Goal: Task Accomplishment & Management: Manage account settings

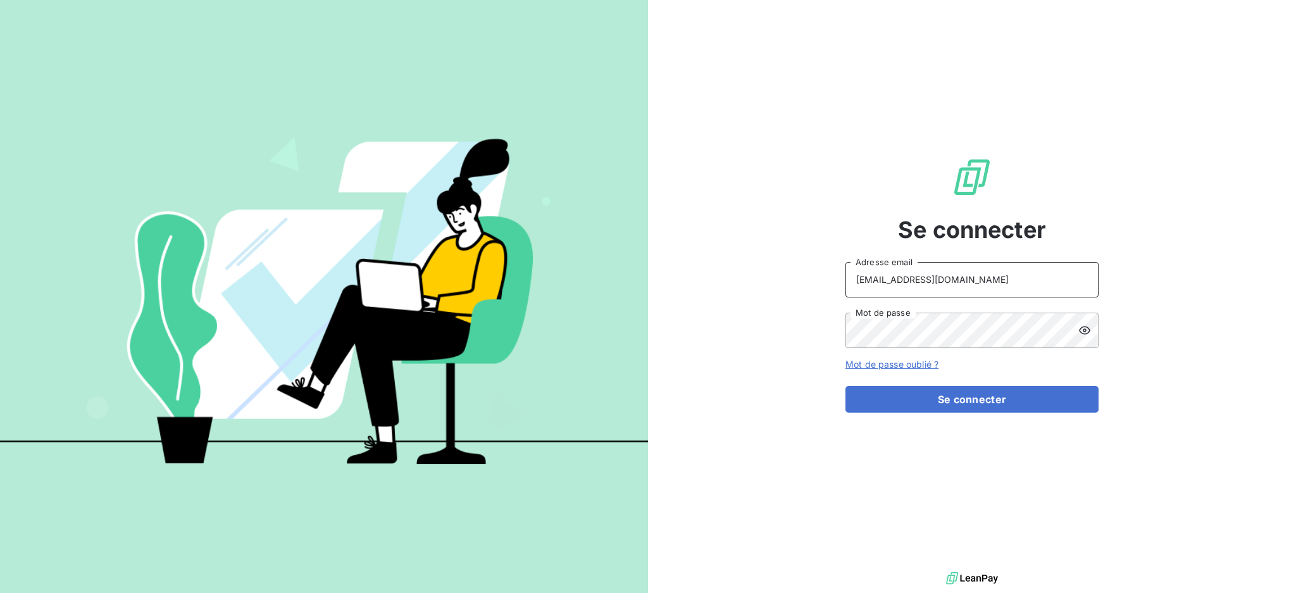
drag, startPoint x: 996, startPoint y: 285, endPoint x: 995, endPoint y: 292, distance: 7.0
click at [996, 285] on input "[EMAIL_ADDRESS][DOMAIN_NAME]" at bounding box center [971, 279] width 253 height 35
type input "[EMAIL_ADDRESS][DOMAIN_NAME]"
click at [952, 393] on button "Se connecter" at bounding box center [971, 399] width 253 height 27
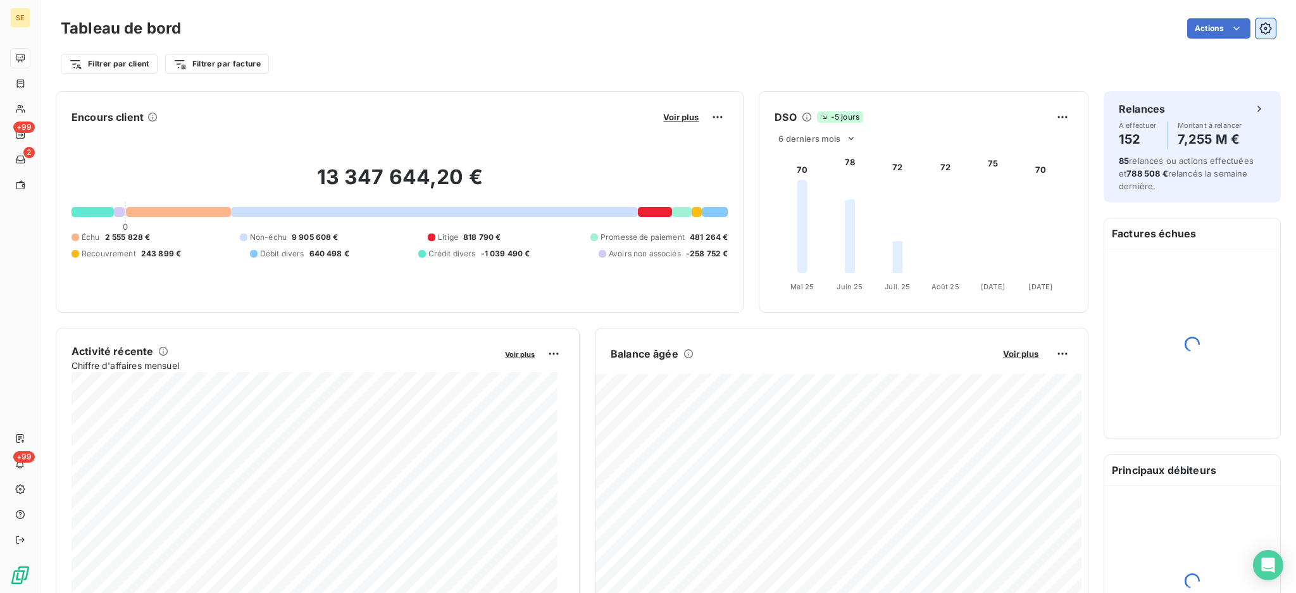
click at [1259, 30] on icon "button" at bounding box center [1265, 28] width 13 height 13
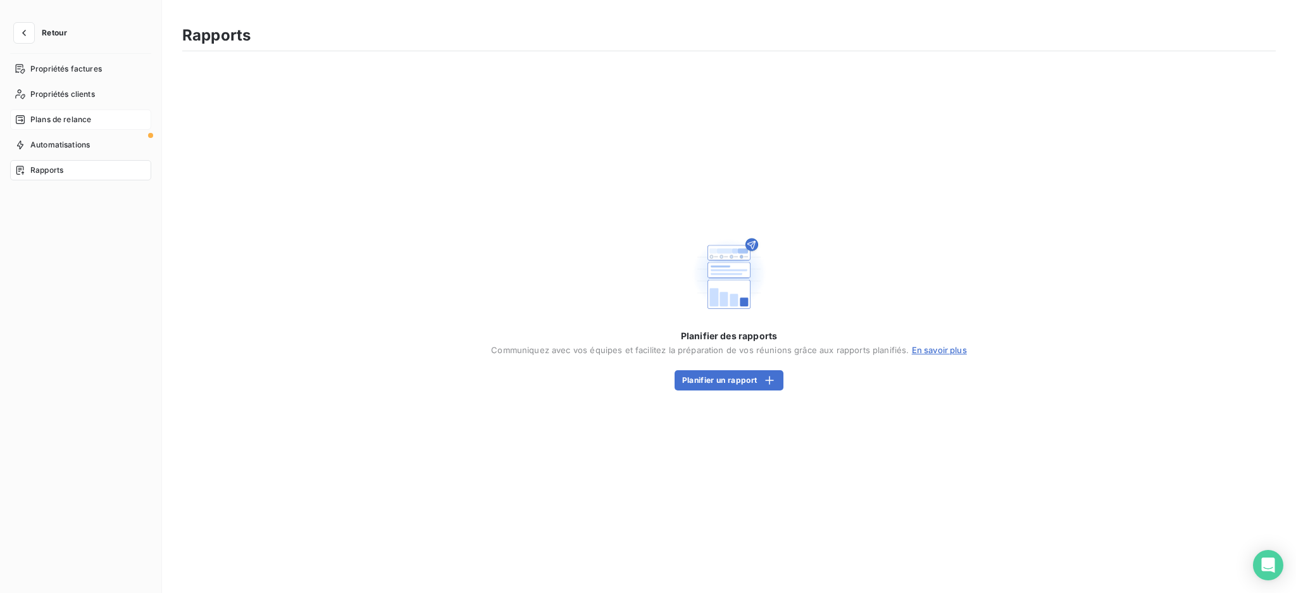
click at [62, 112] on div "Plans de relance" at bounding box center [80, 119] width 141 height 20
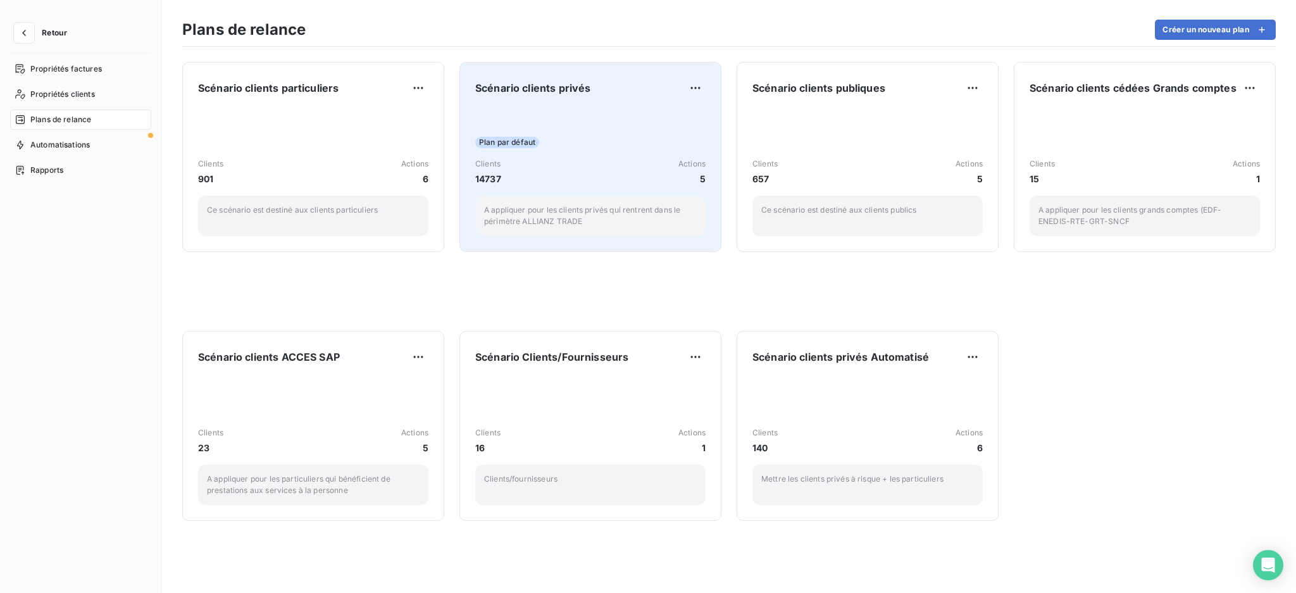
click at [599, 122] on div "Plan par défaut Clients 14737 Actions 5 A appliquer pour les clients privés qui…" at bounding box center [590, 172] width 230 height 128
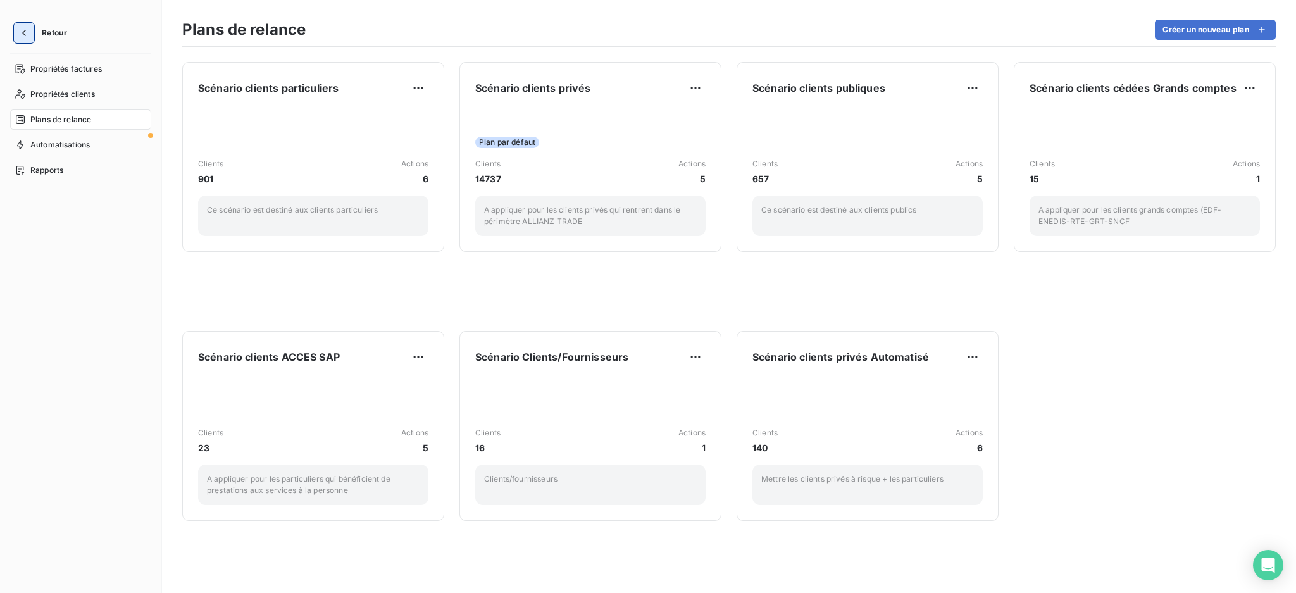
click at [27, 25] on button "button" at bounding box center [24, 33] width 20 height 20
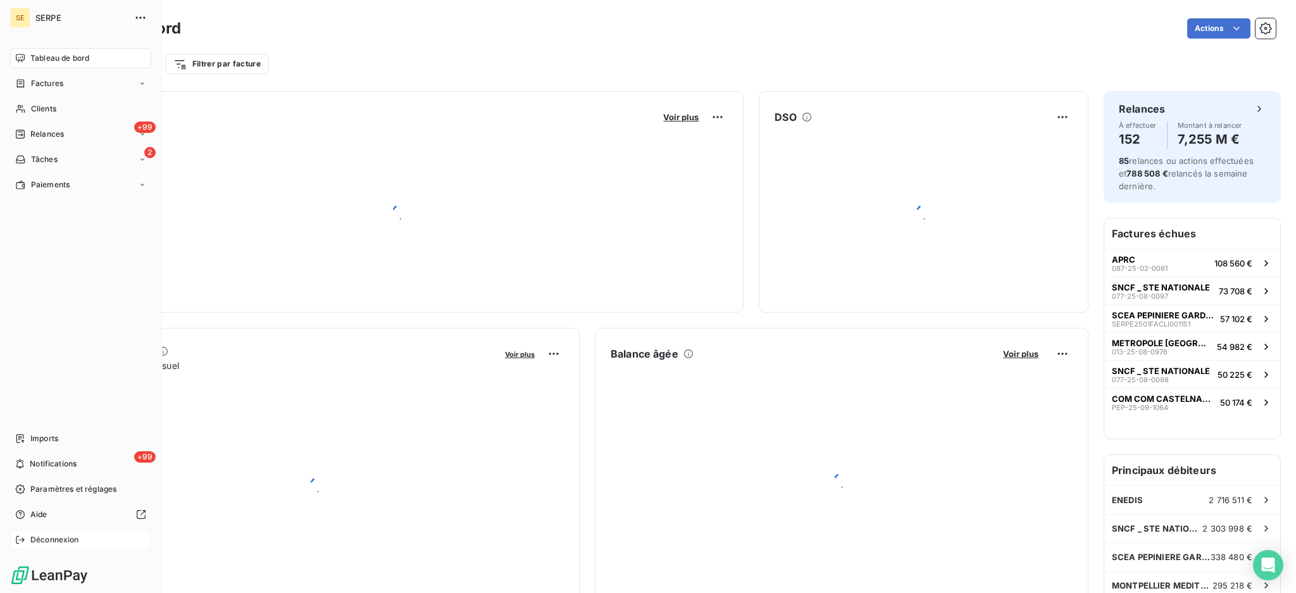
click at [61, 539] on span "Déconnexion" at bounding box center [54, 539] width 49 height 11
